Goal: Transaction & Acquisition: Purchase product/service

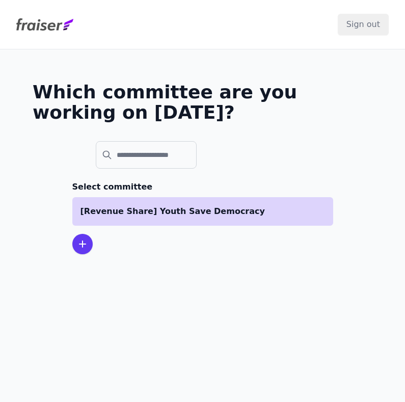
click at [148, 215] on p "[Revenue Share] Youth Save Democracy" at bounding box center [202, 211] width 244 height 12
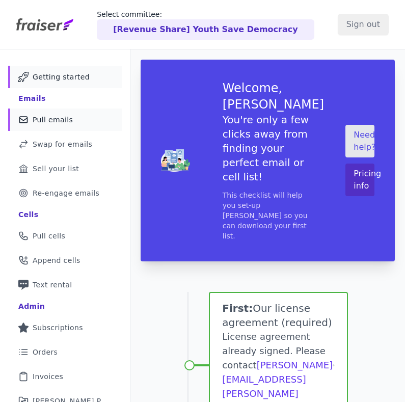
click at [77, 126] on link "Mail Icon Outline of a mail envelope Pull emails" at bounding box center [65, 119] width 114 height 22
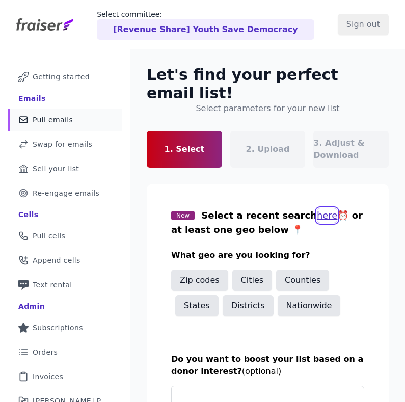
click at [317, 208] on button "here" at bounding box center [327, 215] width 21 height 14
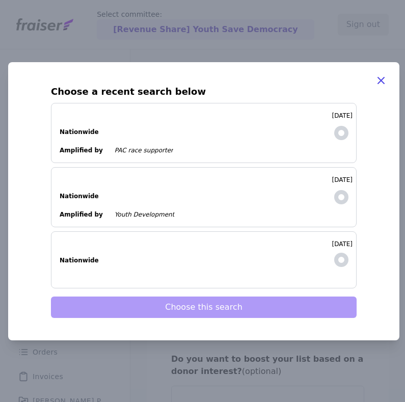
click at [201, 131] on dl "Nationwide" at bounding box center [192, 127] width 264 height 18
click at [0, 0] on input "8/29/2025 Nationwide Amplified by PAC race supporter" at bounding box center [0, 0] width 0 height 0
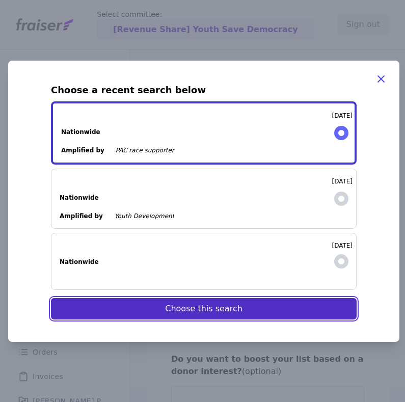
click at [179, 314] on button "Choose this search" at bounding box center [203, 308] width 305 height 21
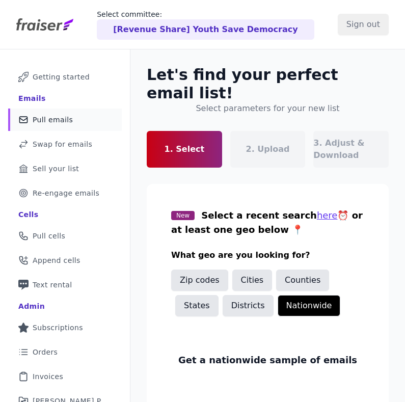
scroll to position [197, 0]
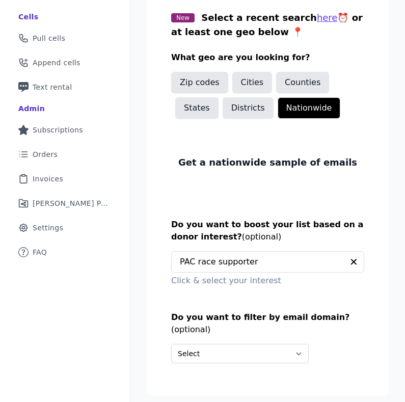
click at [326, 401] on link "Next: Upload your list" at bounding box center [344, 410] width 88 height 12
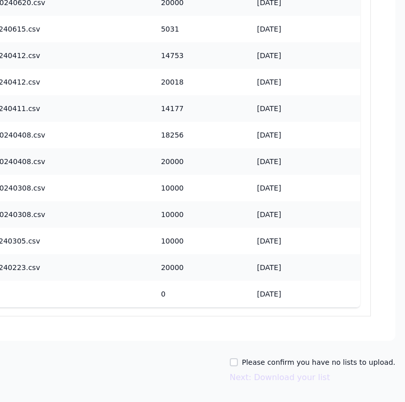
scroll to position [1236, 371]
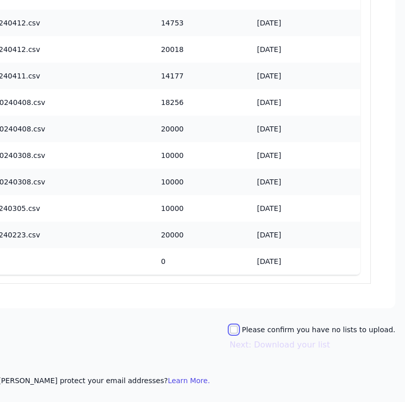
click at [238, 330] on input "Please confirm you have no lists to upload." at bounding box center [234, 329] width 8 height 8
checkbox input "true"
click at [246, 336] on div "Please confirm you have no lists to upload. Next: Download your list" at bounding box center [312, 337] width 165 height 26
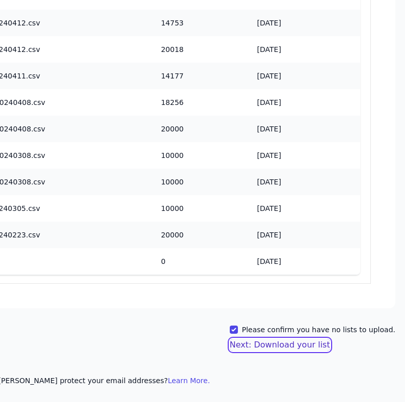
click at [256, 345] on button "Next: Download your list" at bounding box center [280, 344] width 100 height 12
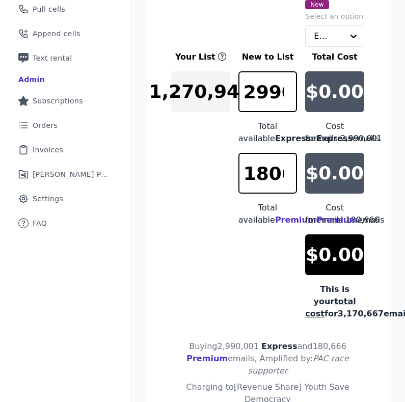
scroll to position [216, 0]
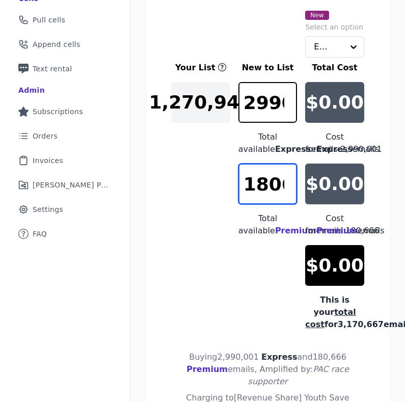
click at [264, 191] on input "180666" at bounding box center [267, 183] width 59 height 41
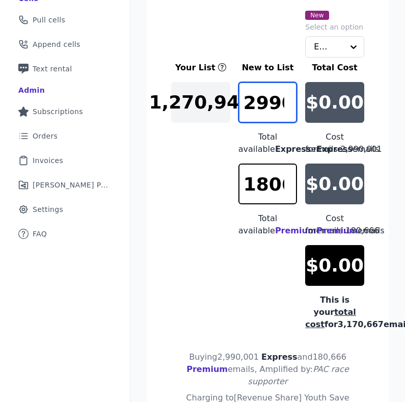
click at [270, 82] on input "2990001" at bounding box center [267, 102] width 59 height 41
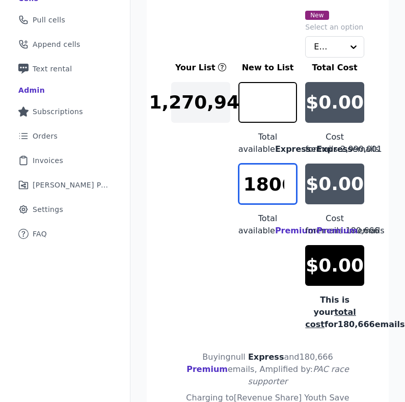
type input "0"
click at [272, 200] on input "180666" at bounding box center [267, 183] width 59 height 41
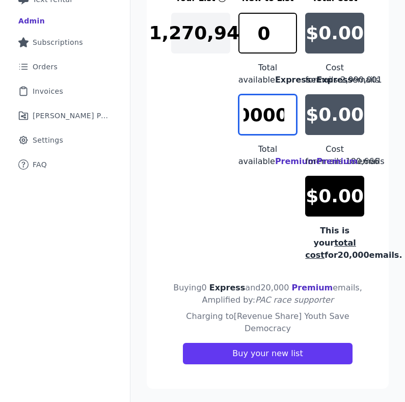
scroll to position [288, 0]
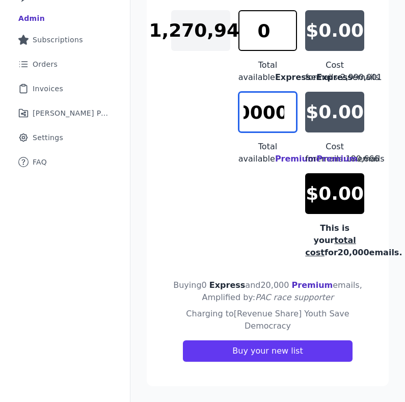
type input "20000"
click at [229, 259] on div "Your List New to List Total Cost 1,270,943 0 Total available Express emails: 2,…" at bounding box center [267, 124] width 193 height 269
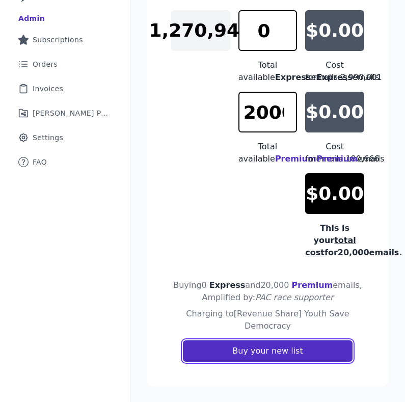
click at [259, 361] on button "Buy your new list" at bounding box center [267, 350] width 169 height 21
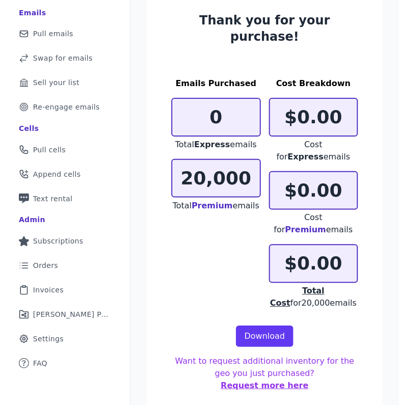
scroll to position [72, 0]
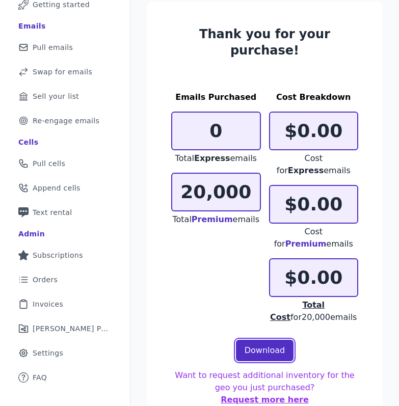
click at [267, 340] on link "Download" at bounding box center [265, 350] width 58 height 21
